Goal: Transaction & Acquisition: Purchase product/service

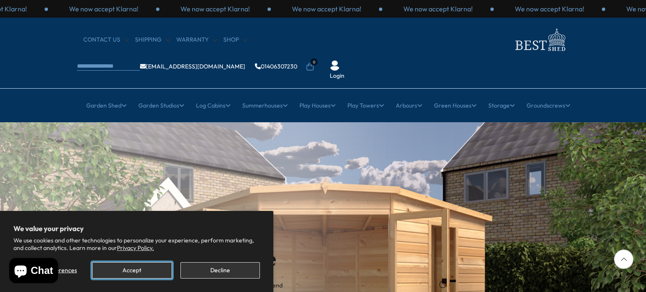
click at [137, 270] on button "Accept" at bounding box center [131, 270] width 79 height 16
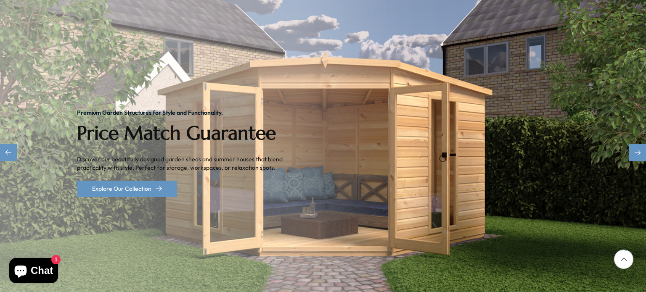
scroll to position [168, 0]
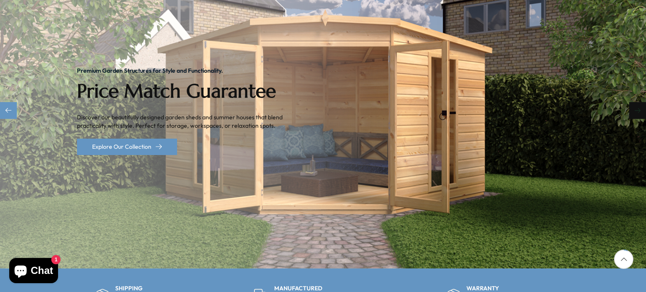
click at [636, 102] on div "Next slide" at bounding box center [637, 110] width 17 height 17
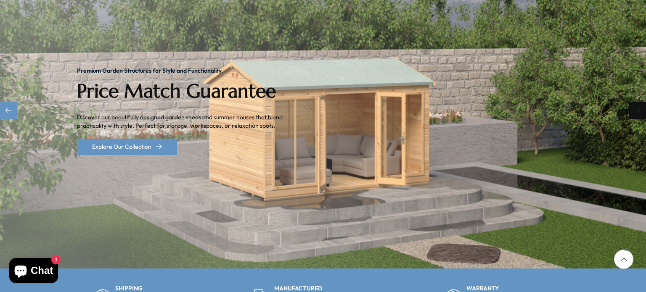
click at [636, 102] on div "Next slide" at bounding box center [637, 110] width 17 height 17
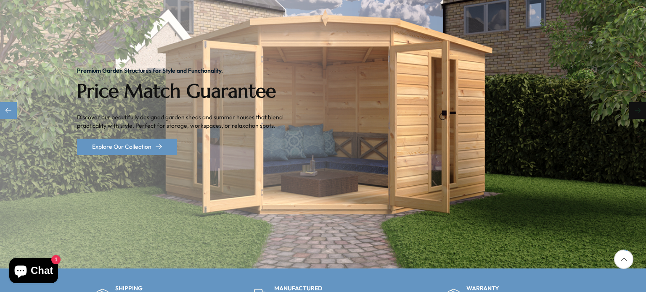
click at [636, 102] on div "Next slide" at bounding box center [637, 110] width 17 height 17
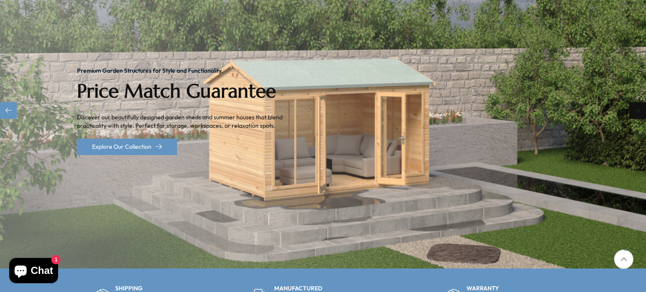
click at [636, 102] on div "Next slide" at bounding box center [637, 110] width 17 height 17
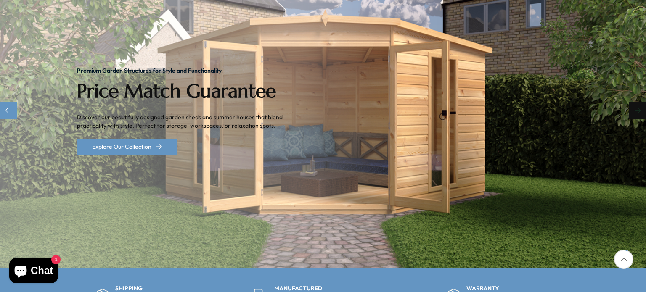
click at [636, 102] on div "Next slide" at bounding box center [637, 110] width 17 height 17
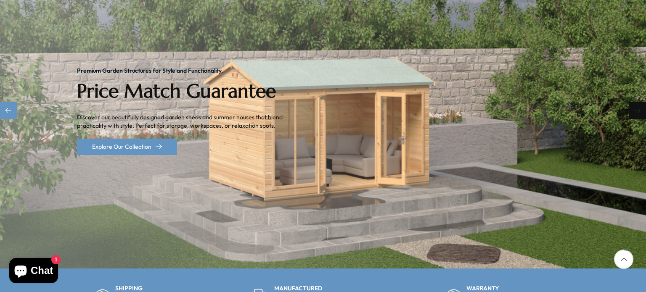
click at [636, 102] on div "Next slide" at bounding box center [637, 110] width 17 height 17
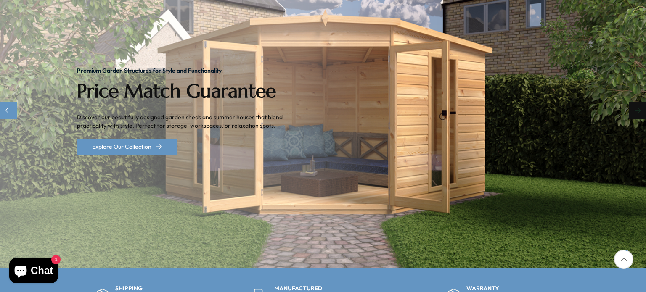
click at [636, 102] on div "Next slide" at bounding box center [637, 110] width 17 height 17
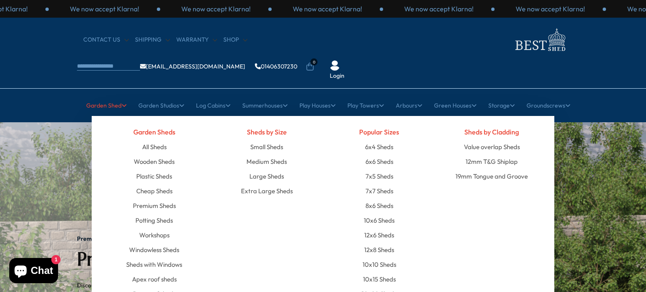
scroll to position [42, 0]
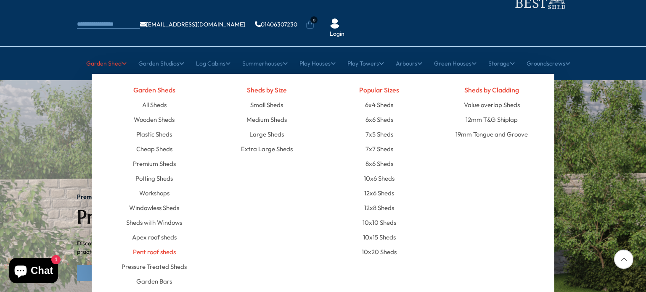
click at [156, 245] on link "Pent roof sheds" at bounding box center [154, 252] width 43 height 15
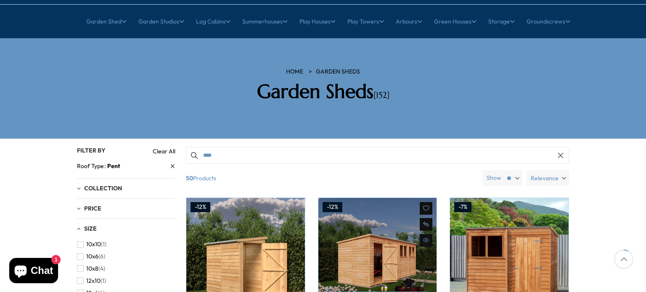
scroll to position [126, 0]
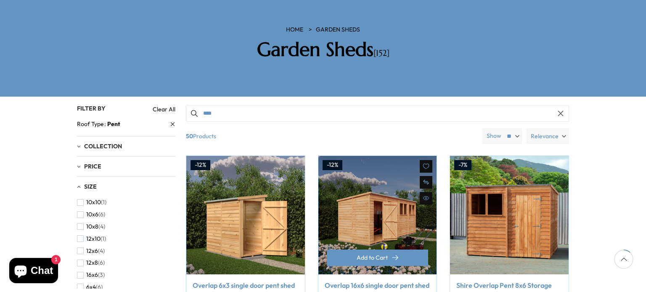
click at [376, 195] on img at bounding box center [377, 215] width 119 height 119
